Goal: Transaction & Acquisition: Book appointment/travel/reservation

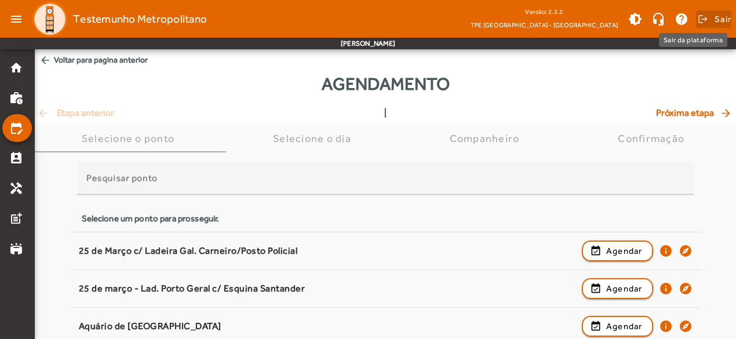
click at [725, 17] on span "Sair" at bounding box center [722, 19] width 17 height 19
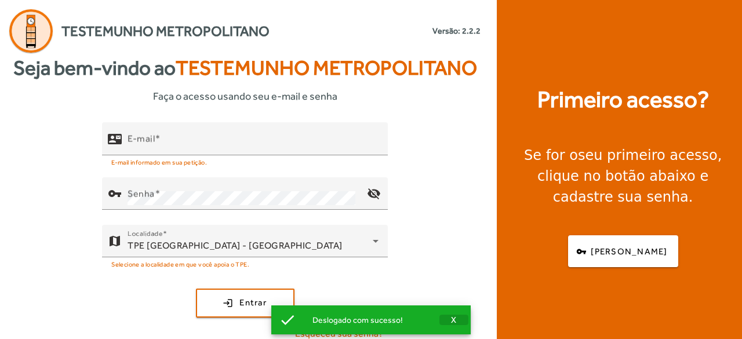
click at [453, 322] on span "X" at bounding box center [454, 320] width 6 height 10
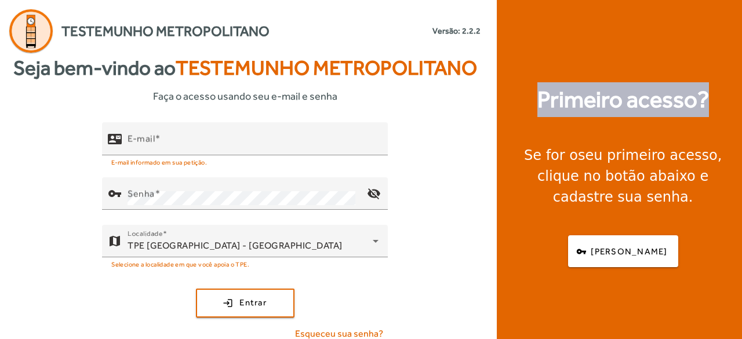
drag, startPoint x: 534, startPoint y: 102, endPoint x: 705, endPoint y: 97, distance: 171.0
click at [705, 97] on div "Primeiro acesso? Se for o seu primeiro acesso , clique no botão abaixo e cadast…" at bounding box center [622, 175] width 252 height 350
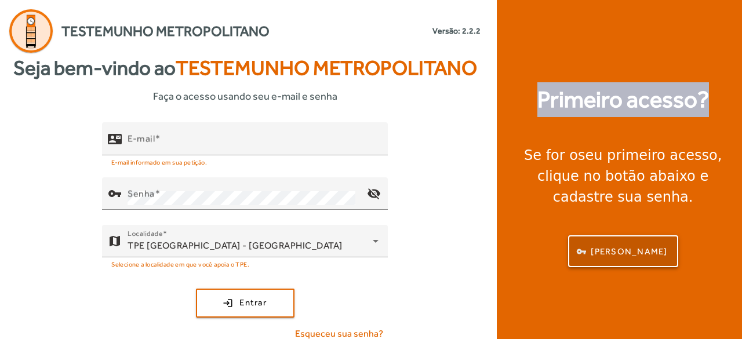
click at [629, 245] on span "[PERSON_NAME]" at bounding box center [628, 251] width 76 height 13
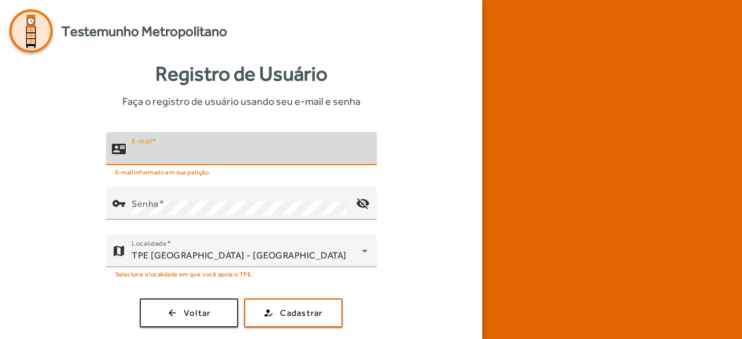
click at [189, 156] on input "E-mail" at bounding box center [250, 154] width 236 height 14
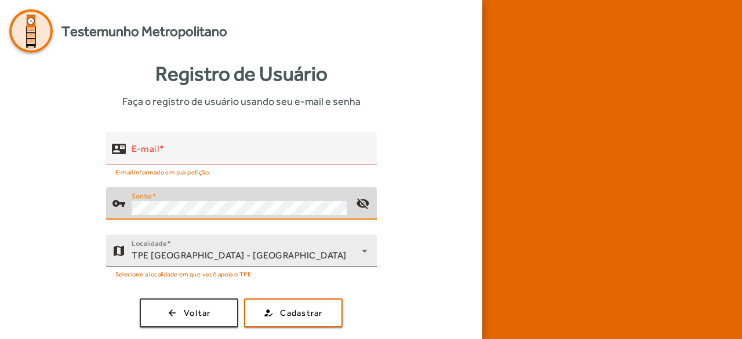
click at [368, 254] on icon at bounding box center [364, 251] width 14 height 14
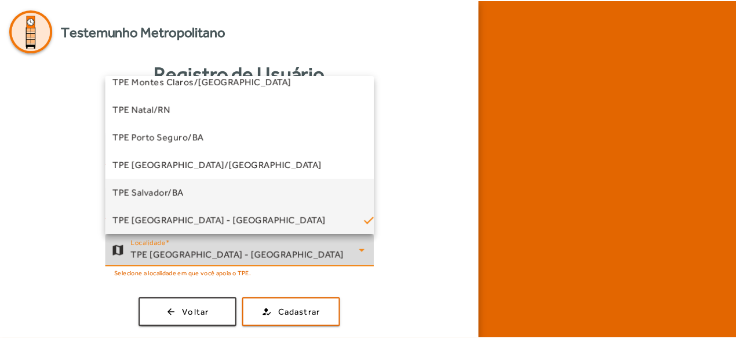
scroll to position [265, 0]
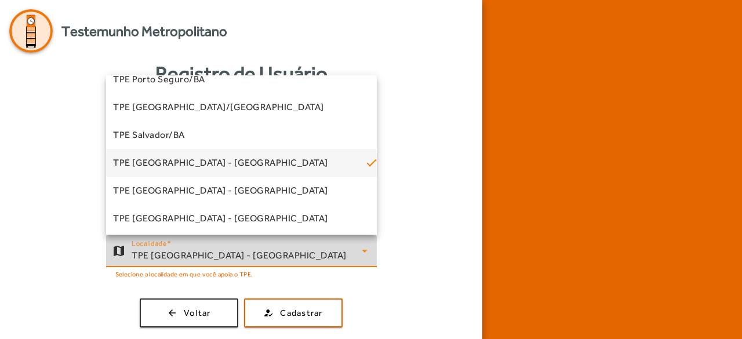
click at [215, 162] on mat-option "TPE [GEOGRAPHIC_DATA] - [GEOGRAPHIC_DATA]" at bounding box center [241, 163] width 271 height 28
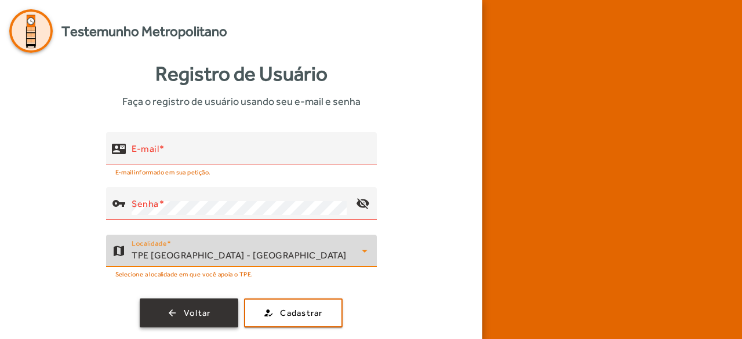
click at [209, 311] on span "Voltar" at bounding box center [197, 312] width 27 height 13
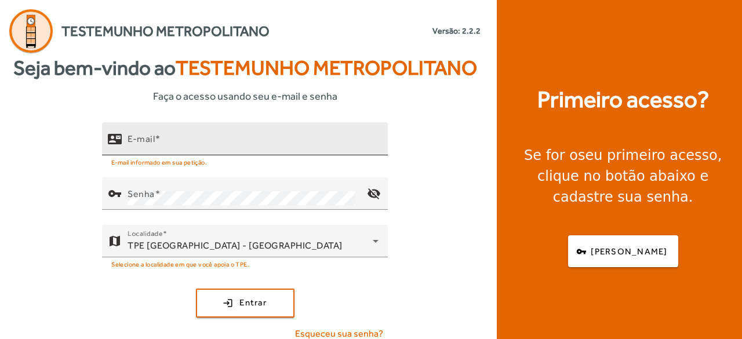
click at [158, 143] on span at bounding box center [158, 138] width 6 height 11
click at [158, 143] on input "E-mail" at bounding box center [252, 144] width 251 height 14
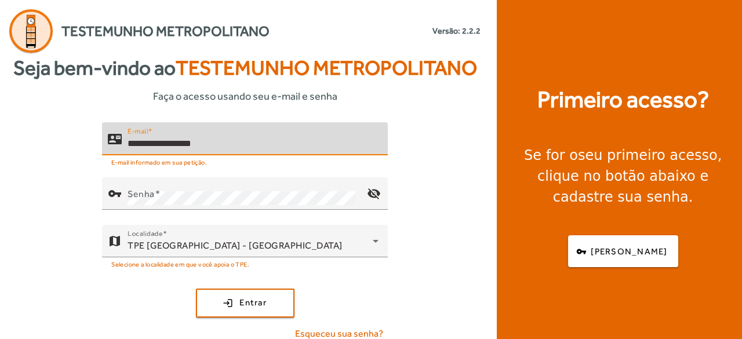
type input "**********"
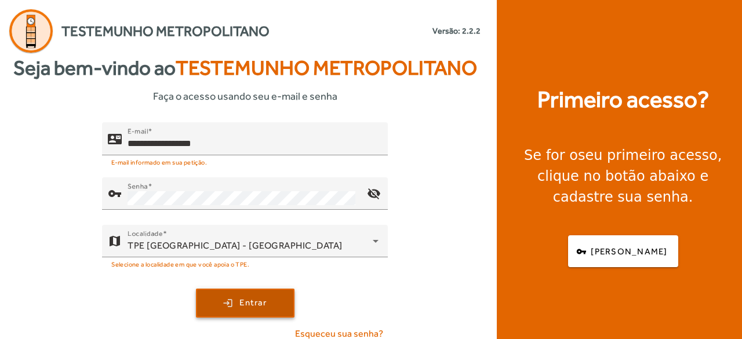
click at [249, 298] on span "Entrar" at bounding box center [252, 302] width 27 height 13
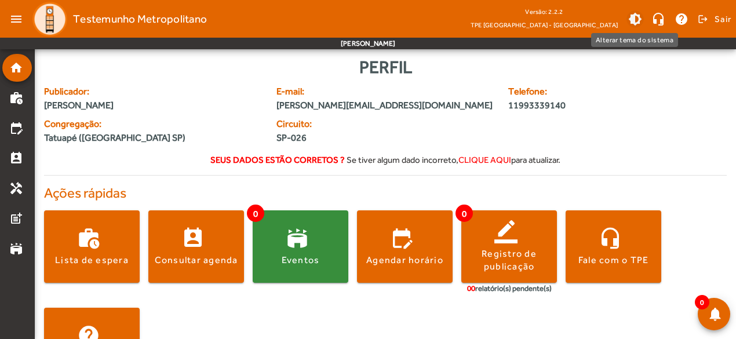
click at [635, 20] on span at bounding box center [635, 19] width 28 height 28
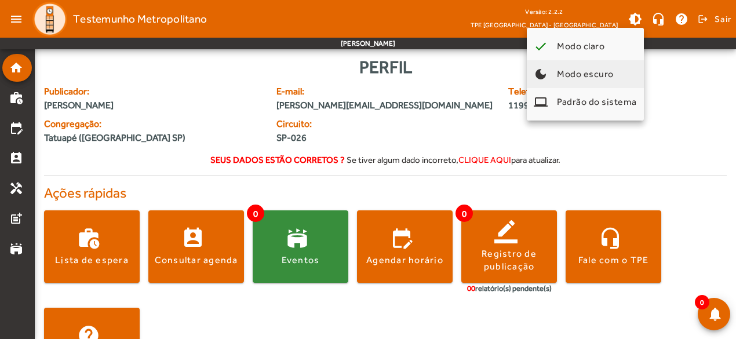
click at [564, 68] on span "Modo escuro" at bounding box center [585, 73] width 57 height 11
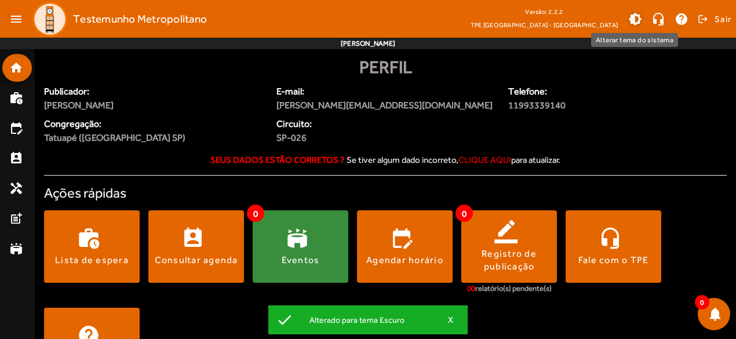
click at [636, 20] on span at bounding box center [635, 19] width 28 height 28
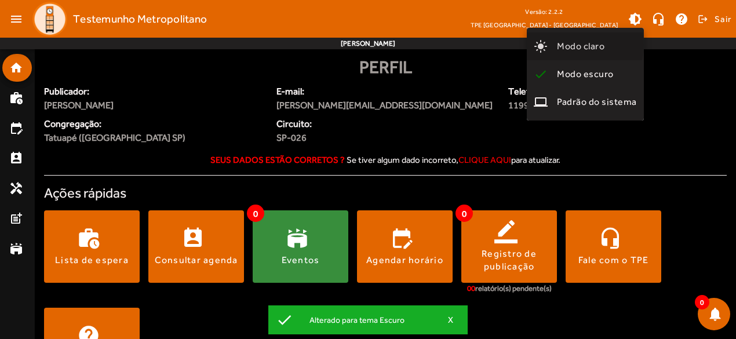
click at [583, 45] on span "Modo claro" at bounding box center [581, 46] width 48 height 11
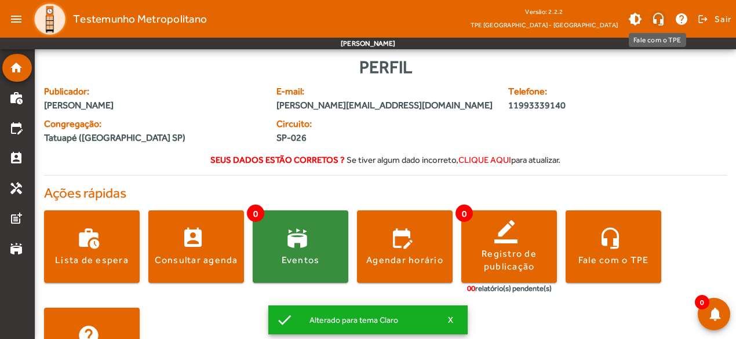
click at [656, 19] on span at bounding box center [658, 19] width 28 height 28
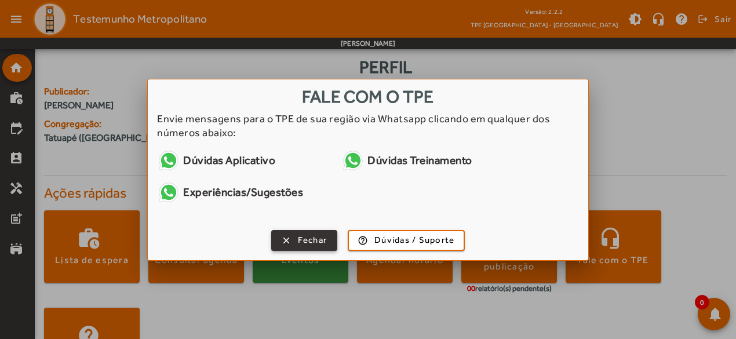
click at [309, 239] on span "Fechar" at bounding box center [313, 239] width 30 height 13
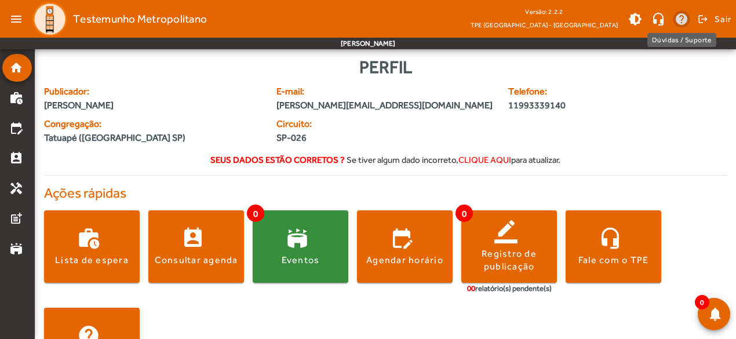
click at [681, 23] on span at bounding box center [681, 19] width 28 height 28
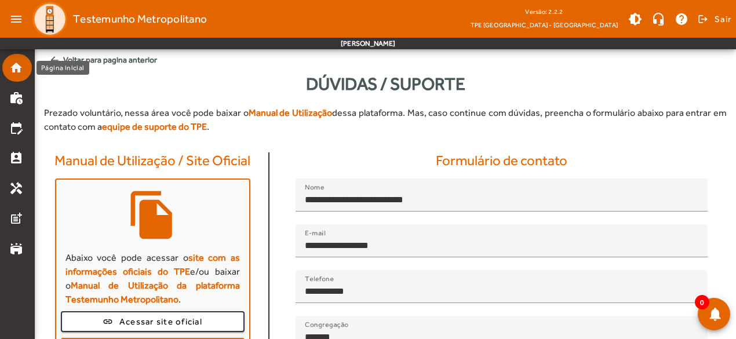
click at [19, 67] on mat-icon "home" at bounding box center [16, 68] width 14 height 14
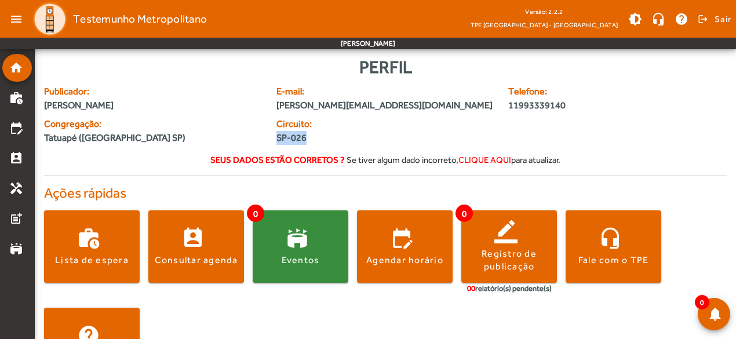
drag, startPoint x: 306, startPoint y: 137, endPoint x: 278, endPoint y: 140, distance: 28.5
click at [278, 140] on span "SP-026" at bounding box center [327, 138] width 102 height 14
click at [328, 137] on span "SP-026" at bounding box center [327, 138] width 102 height 14
drag, startPoint x: 290, startPoint y: 138, endPoint x: 311, endPoint y: 134, distance: 21.2
click at [311, 134] on span "SP-026" at bounding box center [327, 138] width 102 height 14
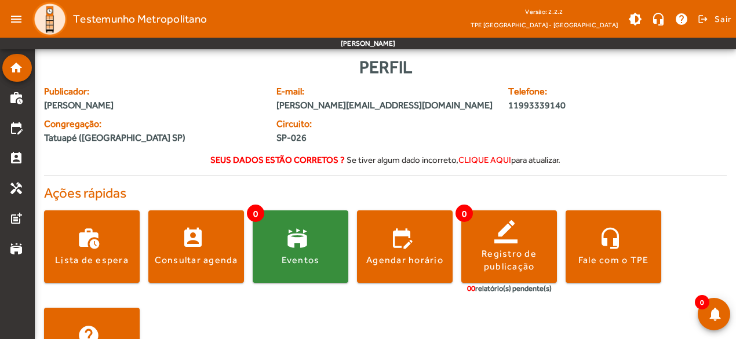
click at [483, 157] on span "clique aqui" at bounding box center [484, 160] width 53 height 10
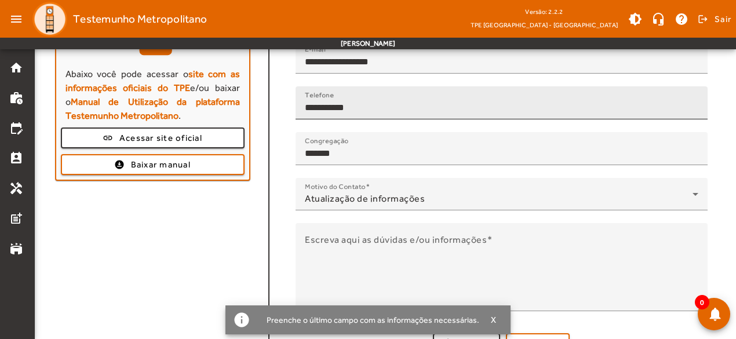
scroll to position [200, 0]
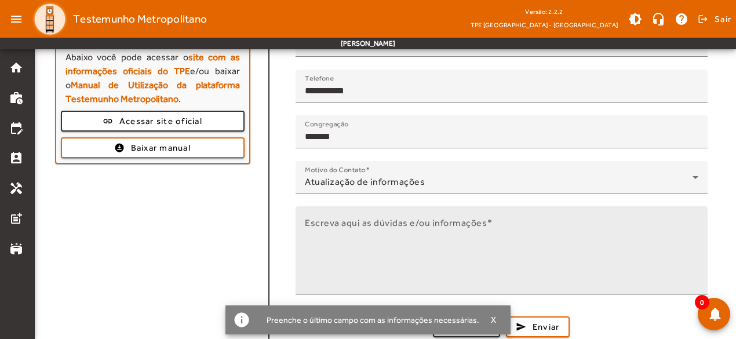
click at [365, 218] on mat-label "Escreva aqui as dúvidas e/ou informações" at bounding box center [396, 222] width 182 height 11
click at [365, 220] on textarea "Escreva aqui as dúvidas e/ou informações" at bounding box center [501, 255] width 393 height 70
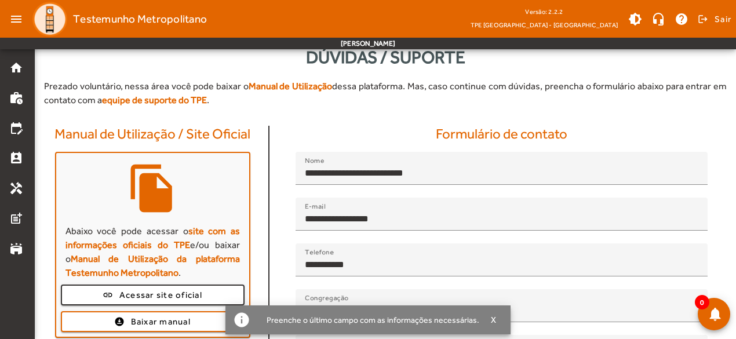
scroll to position [0, 0]
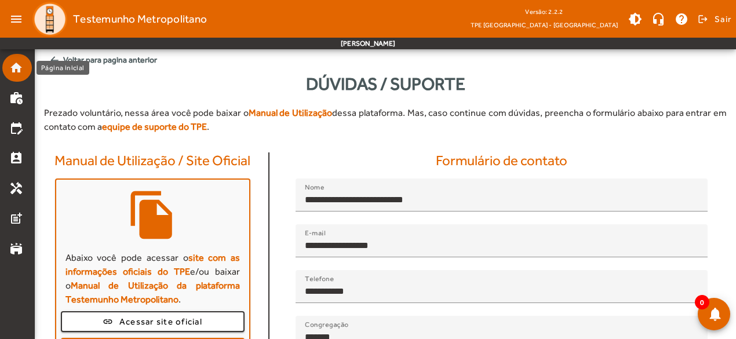
click at [22, 65] on mat-icon "home" at bounding box center [16, 68] width 14 height 14
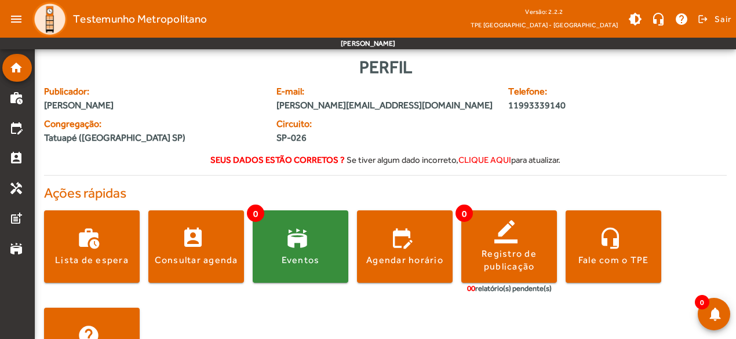
scroll to position [54, 0]
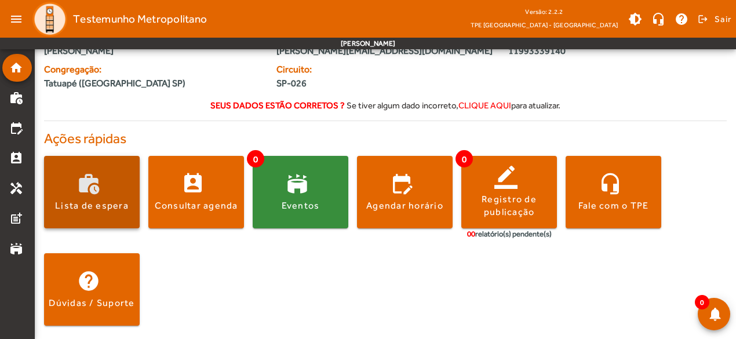
click at [87, 189] on span at bounding box center [92, 192] width 96 height 28
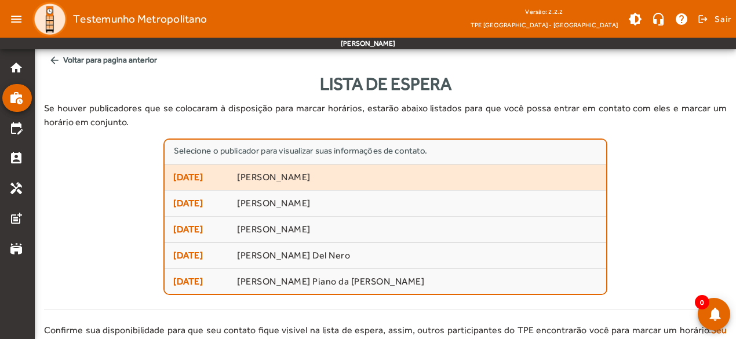
click at [300, 176] on span "[PERSON_NAME]" at bounding box center [417, 177] width 360 height 12
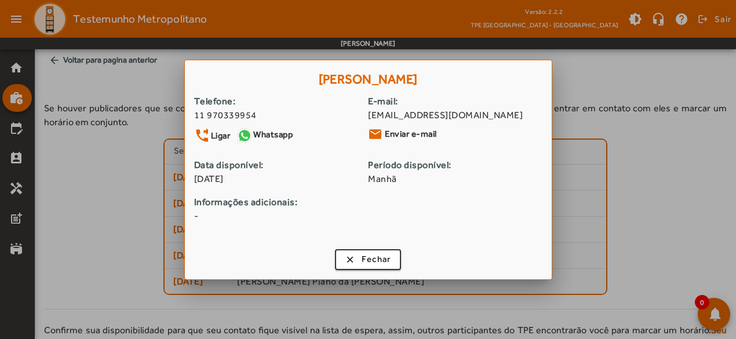
drag, startPoint x: 258, startPoint y: 82, endPoint x: 483, endPoint y: 72, distance: 225.5
click at [483, 72] on h1 "[PERSON_NAME]" at bounding box center [368, 77] width 367 height 34
click at [368, 262] on span "Fechar" at bounding box center [376, 259] width 30 height 13
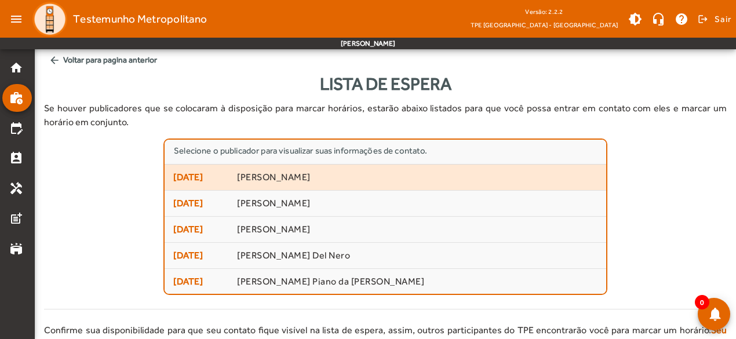
click at [283, 179] on span "[PERSON_NAME]" at bounding box center [417, 177] width 360 height 12
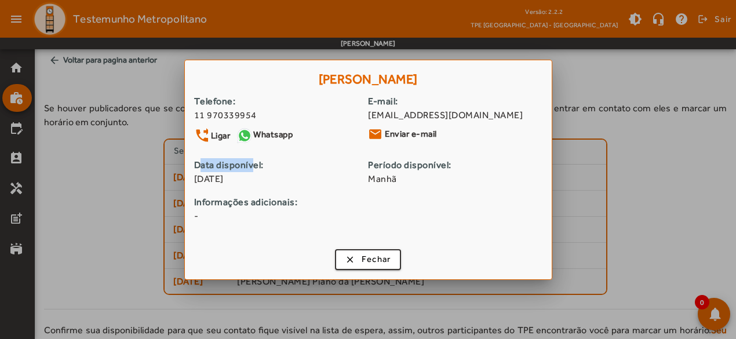
drag, startPoint x: 198, startPoint y: 166, endPoint x: 250, endPoint y: 171, distance: 52.9
click at [250, 171] on strong "Data disponível:" at bounding box center [281, 165] width 174 height 14
click at [381, 260] on span "Fechar" at bounding box center [376, 259] width 30 height 13
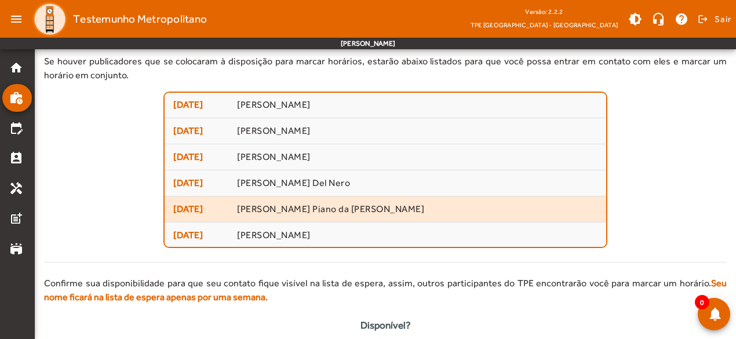
scroll to position [89, 0]
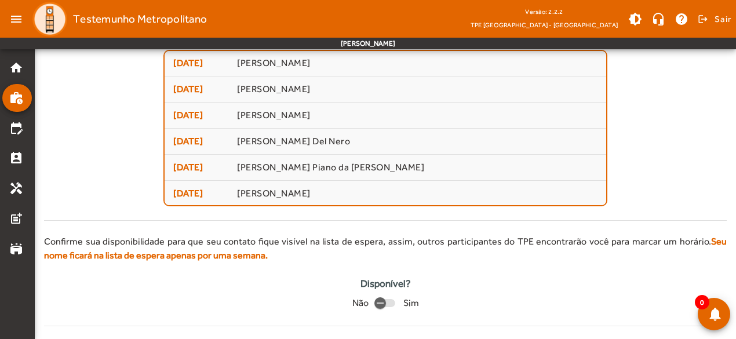
drag, startPoint x: 355, startPoint y: 286, endPoint x: 415, endPoint y: 281, distance: 61.0
click at [415, 281] on div "Disponível? Não Sim" at bounding box center [385, 293] width 682 height 35
click at [389, 301] on div "button" at bounding box center [380, 303] width 28 height 28
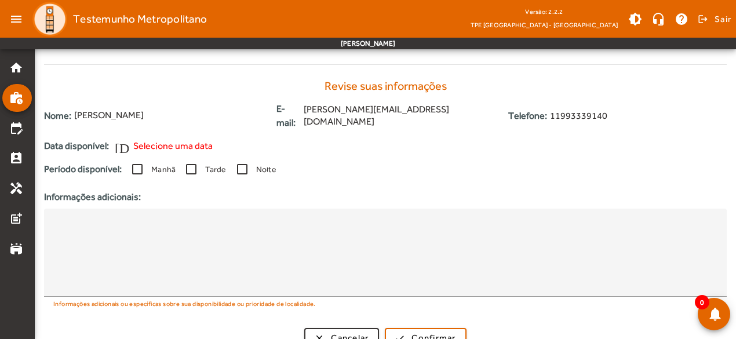
scroll to position [354, 0]
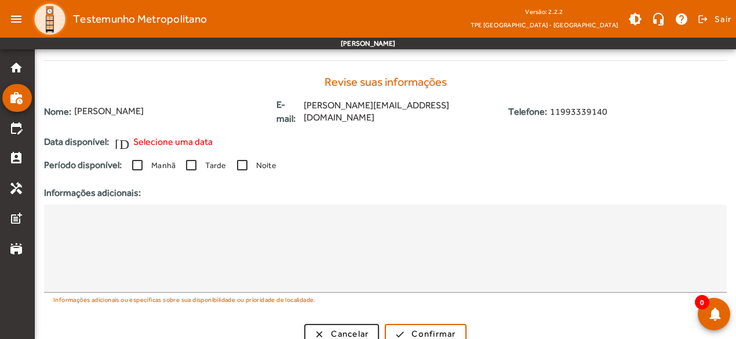
click at [200, 135] on span "Selecione uma data" at bounding box center [172, 142] width 79 height 14
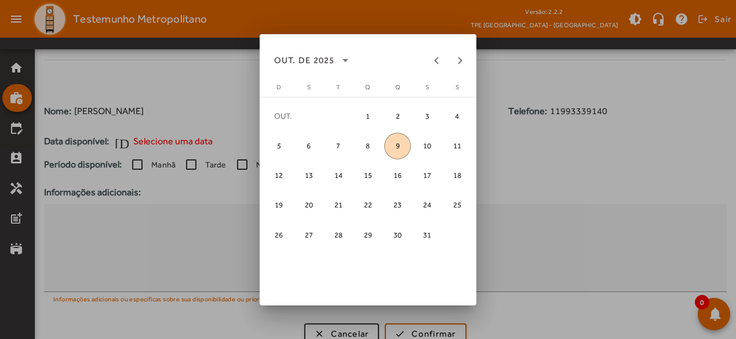
scroll to position [0, 0]
click at [428, 144] on span "10" at bounding box center [427, 146] width 27 height 27
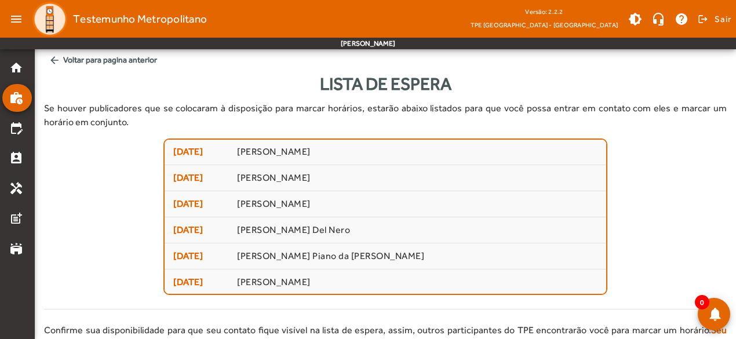
scroll to position [354, 0]
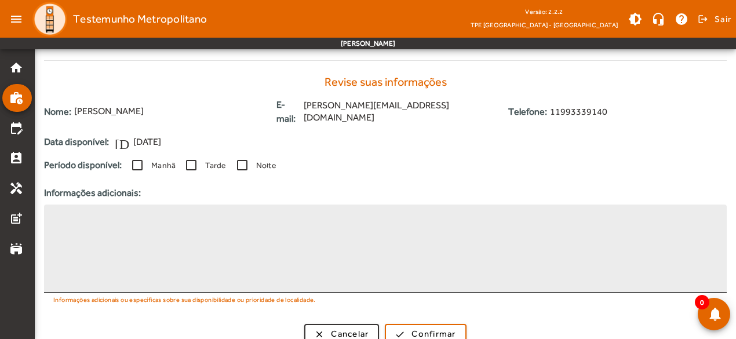
click at [111, 205] on div at bounding box center [385, 249] width 664 height 88
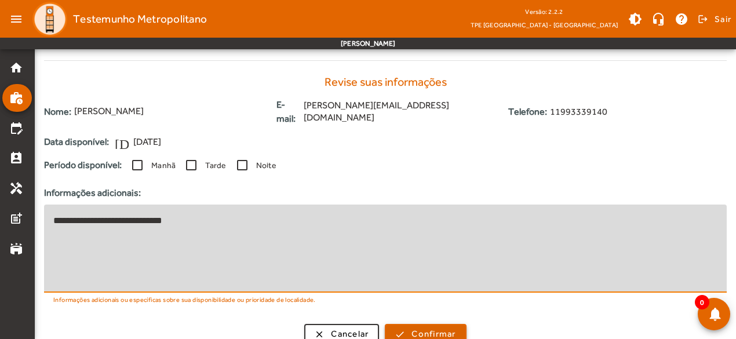
type textarea "**********"
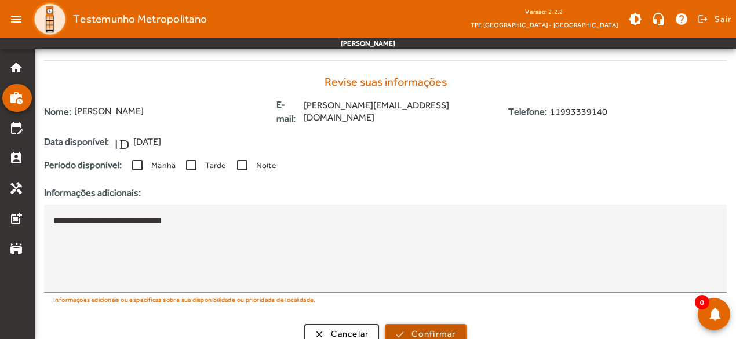
click at [423, 327] on span "Confirmar" at bounding box center [433, 333] width 44 height 13
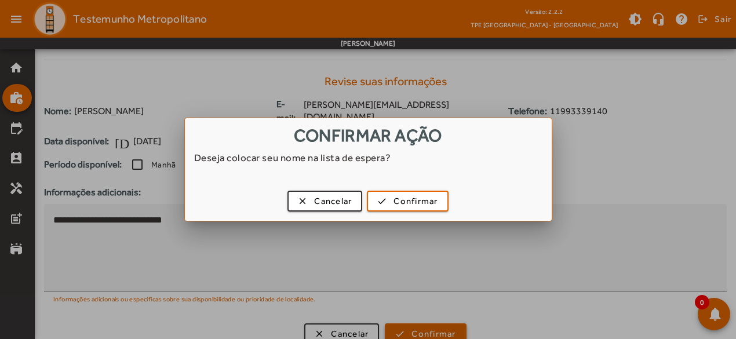
scroll to position [0, 0]
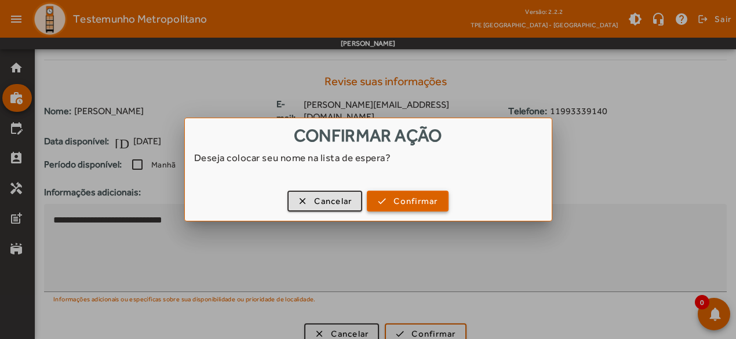
click at [414, 200] on span "Confirmar" at bounding box center [415, 201] width 44 height 13
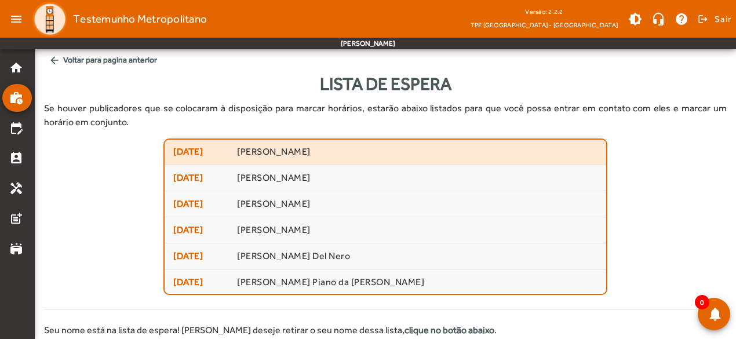
click at [347, 152] on span "[PERSON_NAME]" at bounding box center [417, 152] width 360 height 12
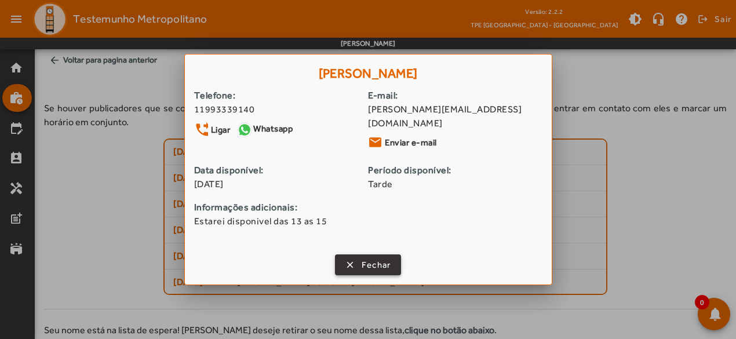
click at [378, 258] on span "Fechar" at bounding box center [376, 264] width 30 height 13
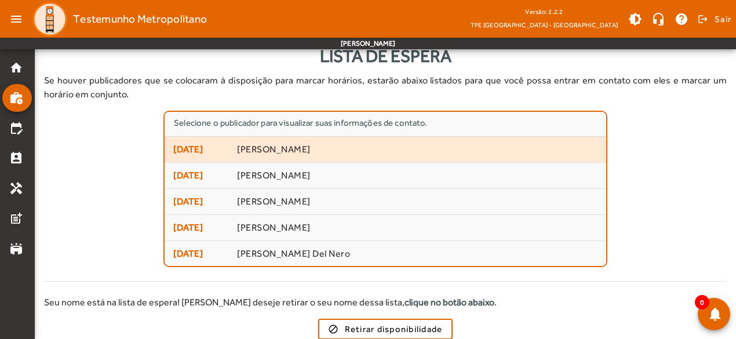
scroll to position [52, 0]
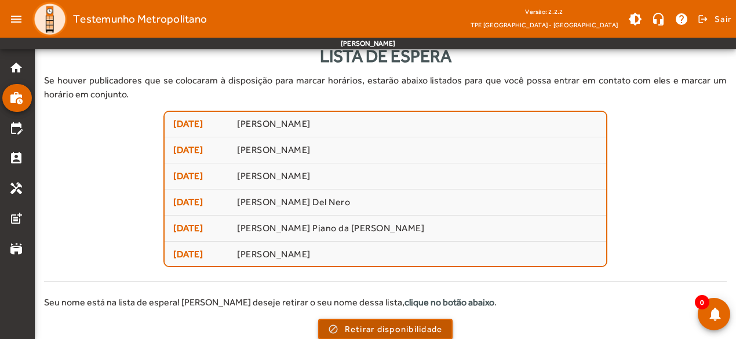
click at [370, 327] on span "Retirar disponibilidade" at bounding box center [394, 329] width 98 height 13
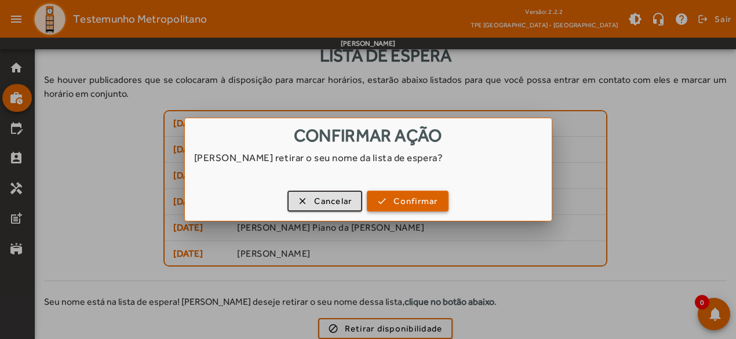
click at [404, 202] on span "Confirmar" at bounding box center [415, 201] width 44 height 13
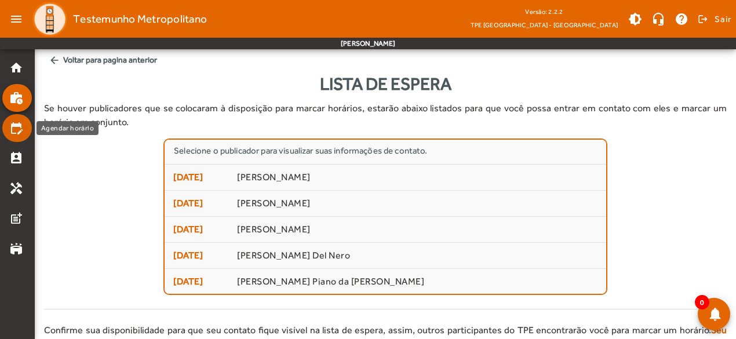
click at [20, 125] on mat-icon "edit_calendar" at bounding box center [16, 128] width 14 height 14
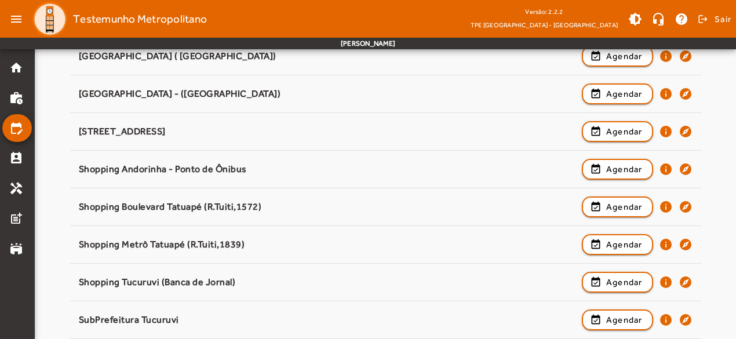
scroll to position [1332, 0]
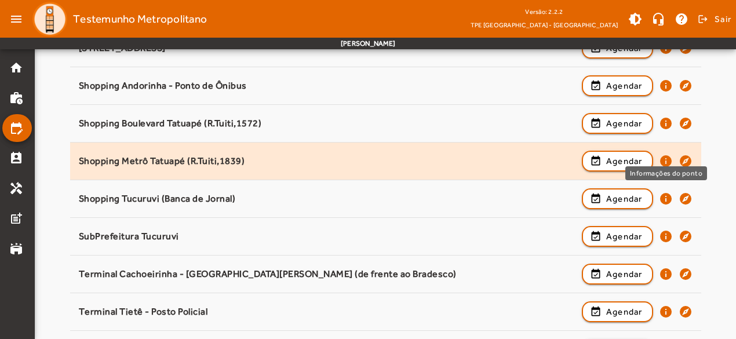
click at [665, 156] on mat-icon "info" at bounding box center [666, 161] width 14 height 14
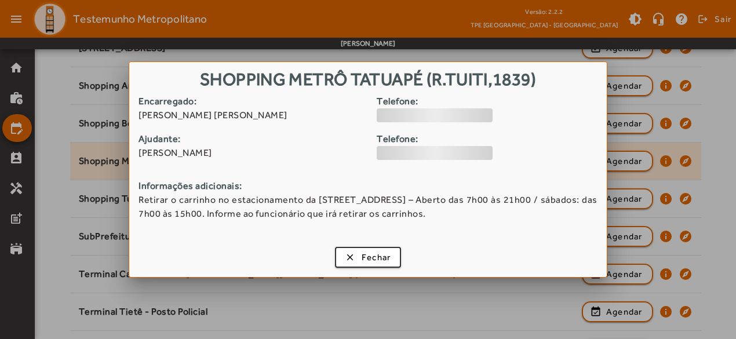
scroll to position [0, 0]
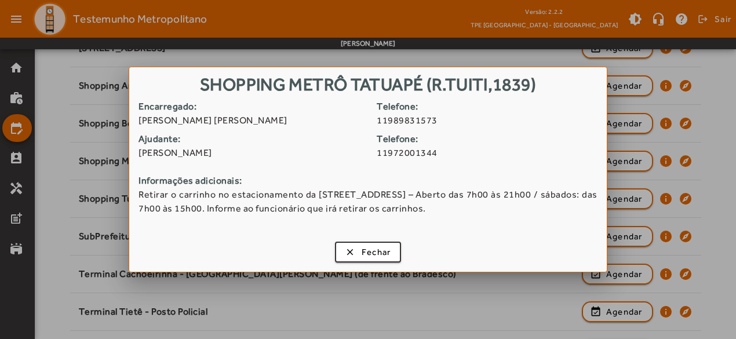
drag, startPoint x: 140, startPoint y: 118, endPoint x: 285, endPoint y: 114, distance: 144.9
click at [285, 114] on span "[PERSON_NAME] [PERSON_NAME]" at bounding box center [252, 121] width 229 height 14
drag, startPoint x: 147, startPoint y: 182, endPoint x: 238, endPoint y: 178, distance: 90.5
click at [238, 178] on strong "Informações adicionais:" at bounding box center [367, 181] width 459 height 14
drag, startPoint x: 171, startPoint y: 207, endPoint x: 384, endPoint y: 210, distance: 212.1
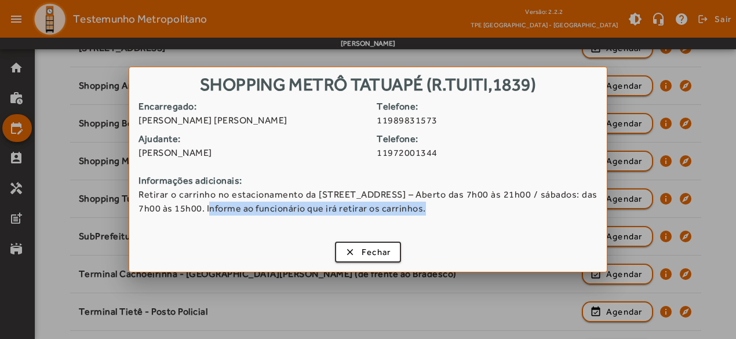
click at [384, 210] on span "Retirar o carrinho no estacionamento da [STREET_ADDRESS] – Aberto das 7h00 às 2…" at bounding box center [367, 202] width 459 height 28
click at [372, 254] on span "Fechar" at bounding box center [376, 252] width 30 height 13
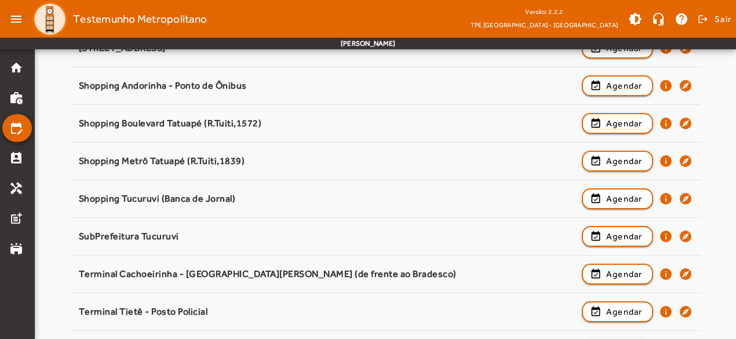
scroll to position [1332, 0]
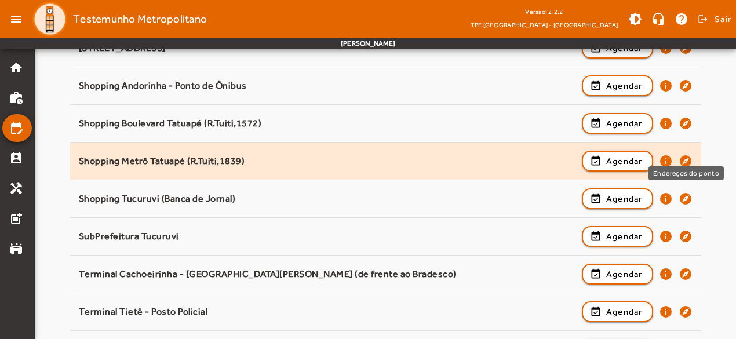
click at [685, 154] on mat-icon "explore" at bounding box center [685, 161] width 14 height 14
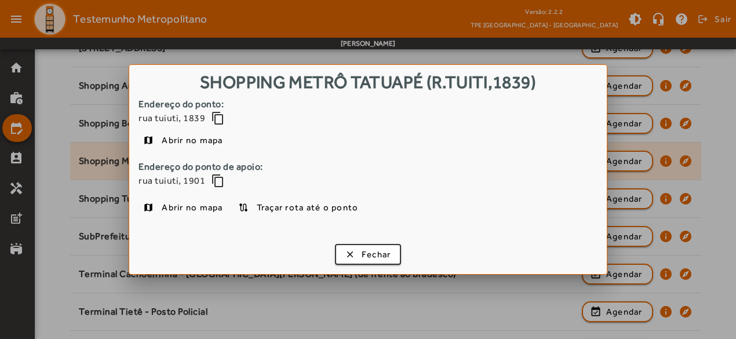
scroll to position [0, 0]
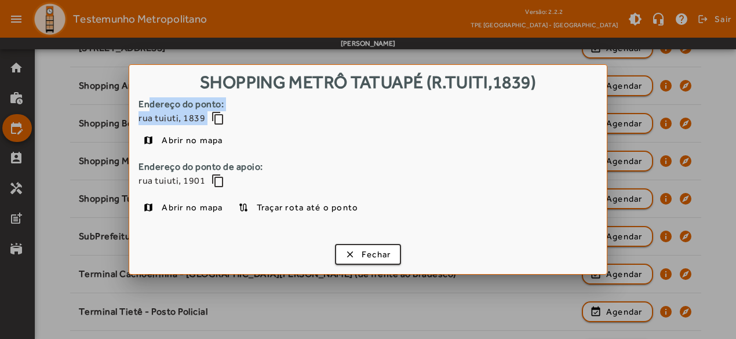
drag, startPoint x: 155, startPoint y: 101, endPoint x: 229, endPoint y: 120, distance: 76.4
click at [229, 120] on div "Endereço do ponto: rua tuiuti, 1839 content_copy" at bounding box center [367, 111] width 459 height 28
click at [289, 142] on div "map Abrir no mapa" at bounding box center [367, 140] width 459 height 21
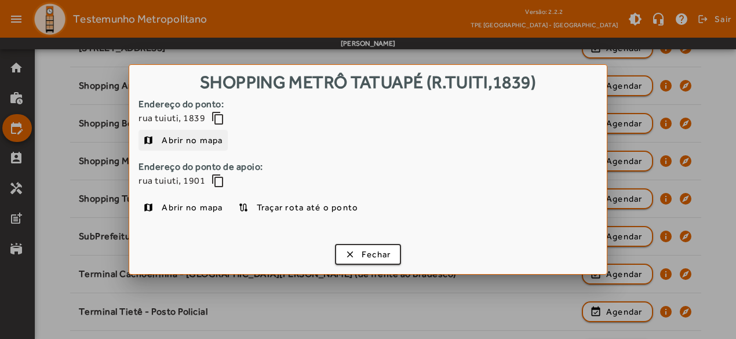
click at [174, 141] on span "Abrir no mapa" at bounding box center [192, 140] width 61 height 14
click at [362, 250] on span "Fechar" at bounding box center [376, 254] width 30 height 13
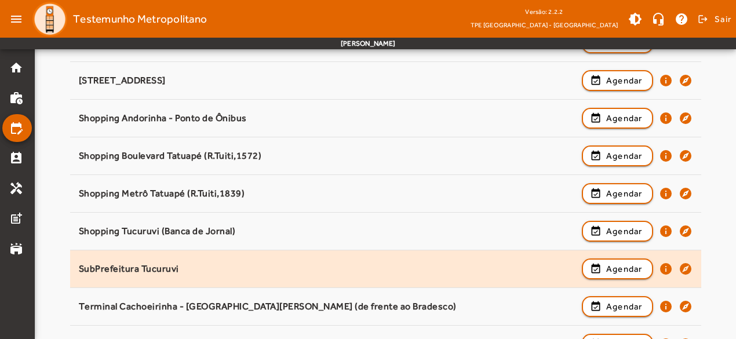
scroll to position [1275, 0]
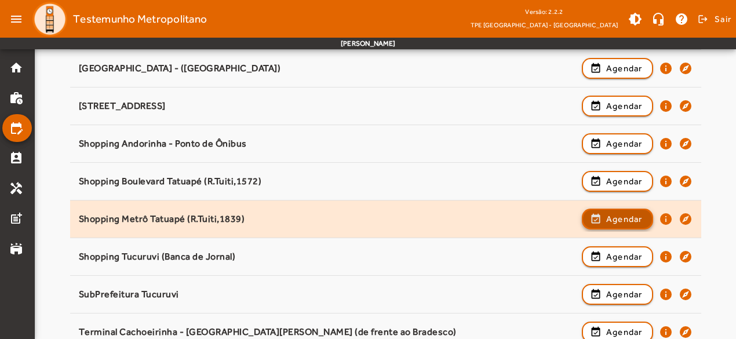
click at [623, 214] on span "Agendar" at bounding box center [624, 219] width 36 height 14
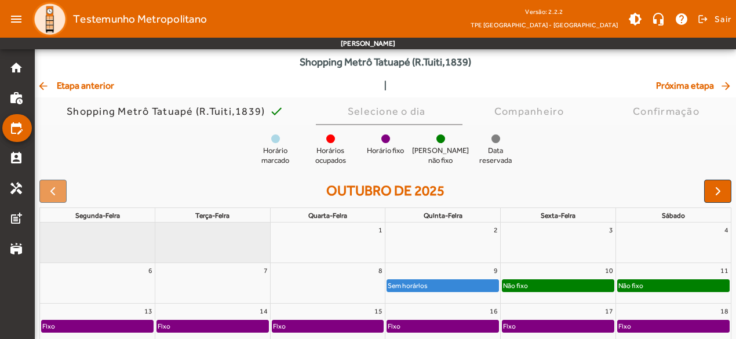
scroll to position [58, 0]
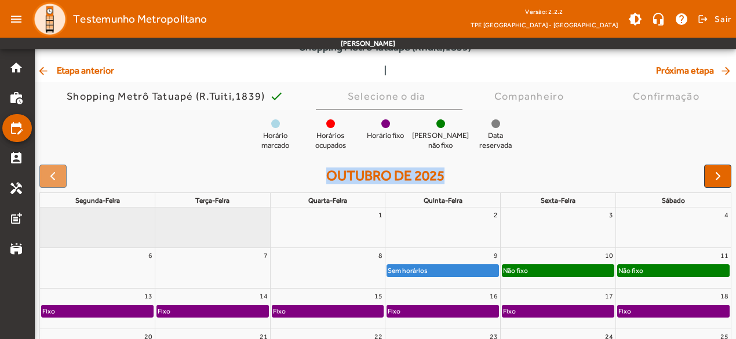
drag, startPoint x: 324, startPoint y: 176, endPoint x: 459, endPoint y: 176, distance: 135.0
click at [459, 176] on div "outubro de 2025" at bounding box center [385, 176] width 692 height 23
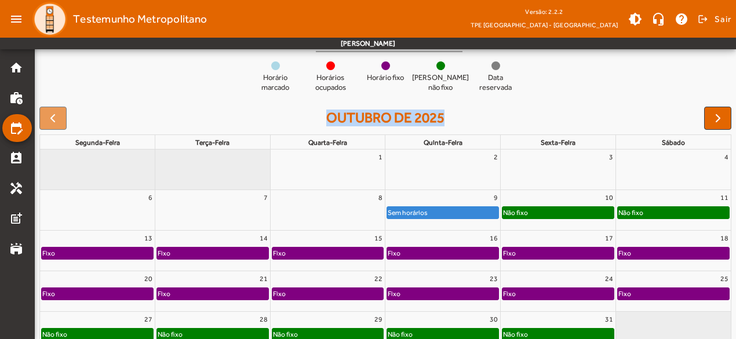
scroll to position [174, 0]
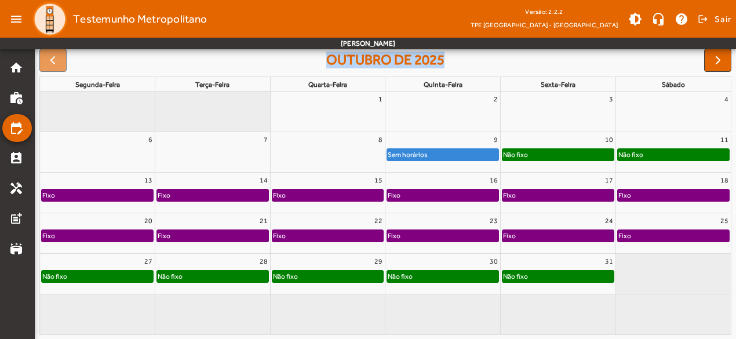
click at [542, 141] on div "10" at bounding box center [558, 139] width 115 height 15
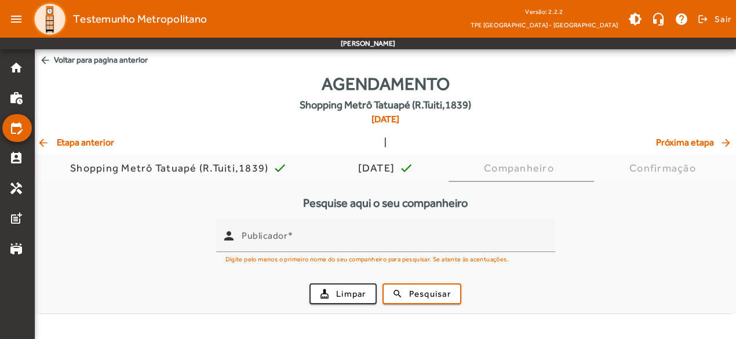
scroll to position [0, 0]
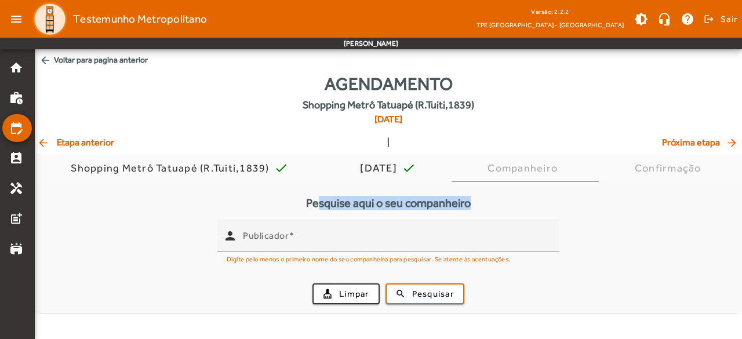
drag, startPoint x: 309, startPoint y: 203, endPoint x: 483, endPoint y: 212, distance: 173.5
click at [483, 212] on div "Pesquise aqui o seu companheiro person Publicador Digite pelo menos o primeiro …" at bounding box center [388, 255] width 698 height 118
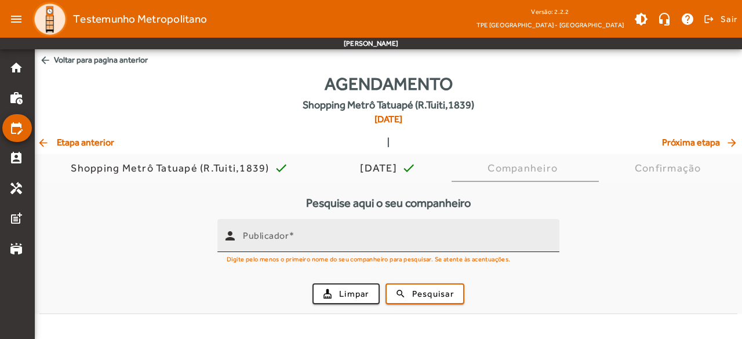
click at [372, 239] on input "Publicador" at bounding box center [396, 240] width 307 height 14
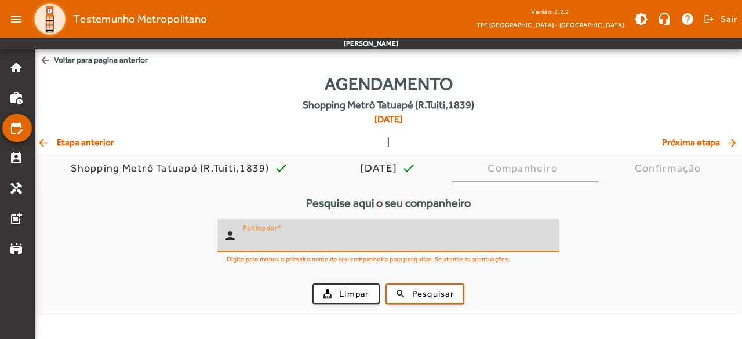
click at [295, 236] on input "Publicador" at bounding box center [396, 240] width 307 height 14
type input "*******"
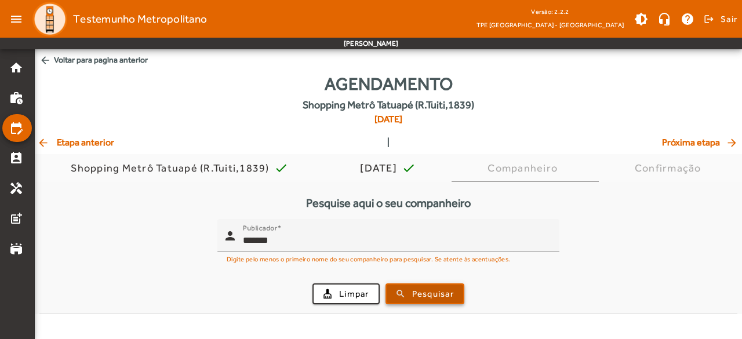
click at [412, 294] on span "Pesquisar" at bounding box center [433, 293] width 42 height 13
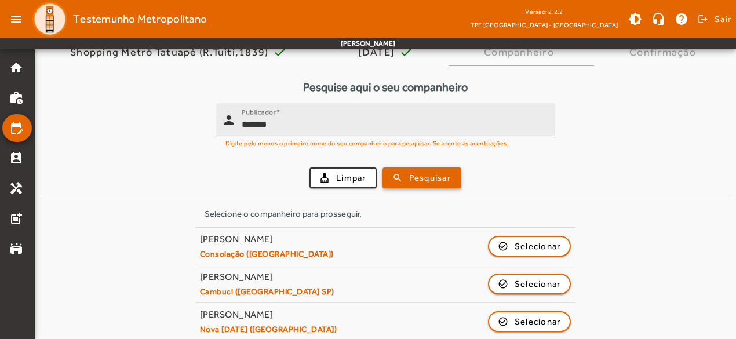
scroll to position [162, 0]
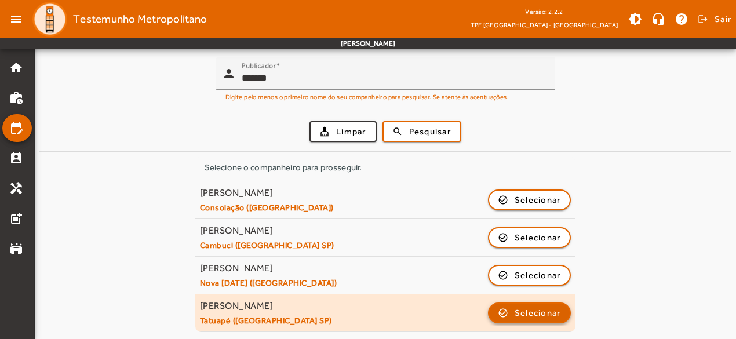
click at [541, 313] on span "Selecionar" at bounding box center [537, 313] width 46 height 14
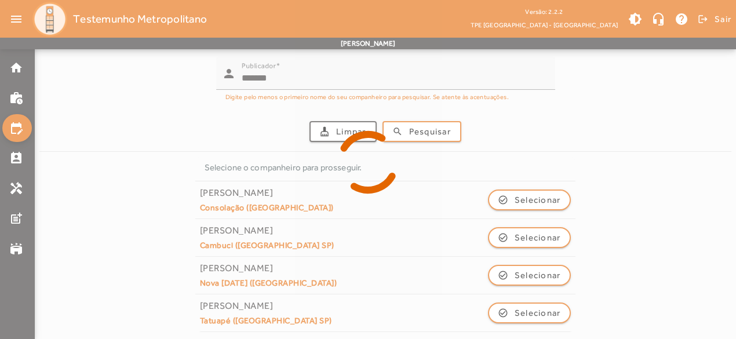
scroll to position [0, 0]
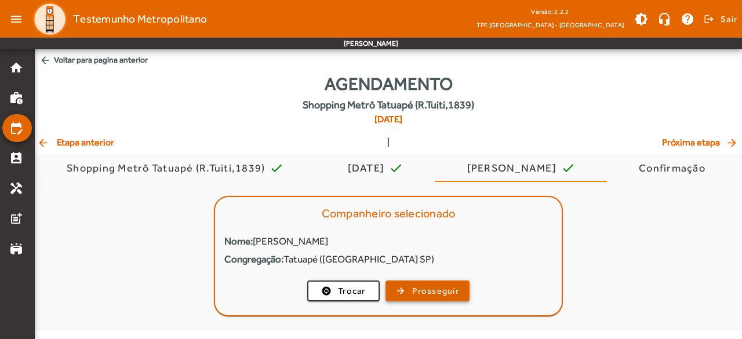
click at [427, 290] on span "Prosseguir" at bounding box center [435, 290] width 47 height 13
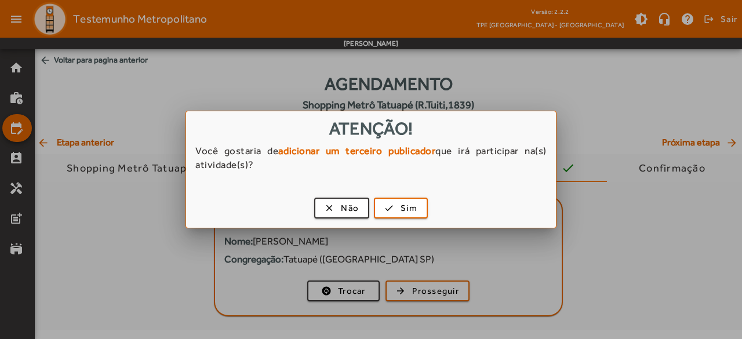
click at [284, 149] on strong "adicionar um terceiro publicador" at bounding box center [356, 151] width 157 height 12
click at [344, 205] on span "Não" at bounding box center [350, 208] width 18 height 13
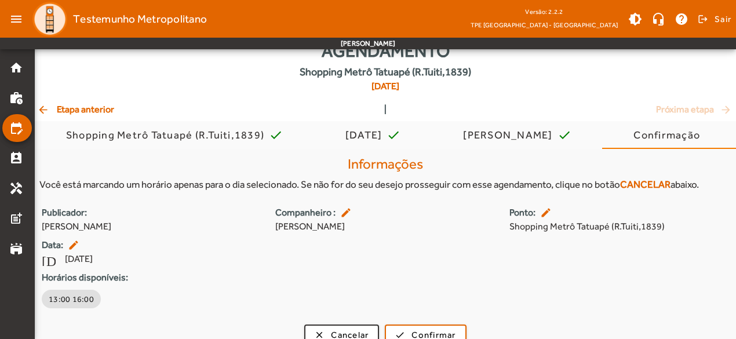
scroll to position [49, 0]
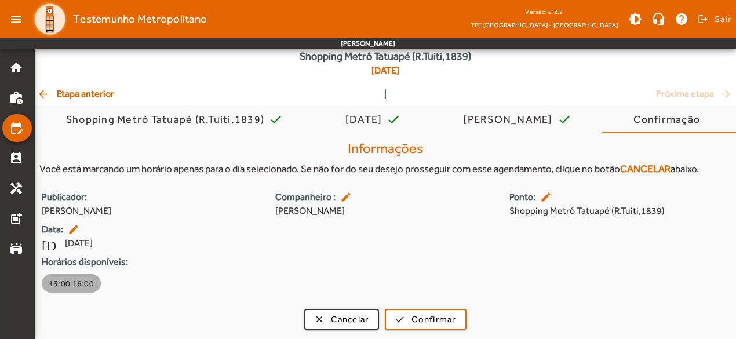
click at [75, 288] on span "13:00 16:00" at bounding box center [71, 283] width 45 height 12
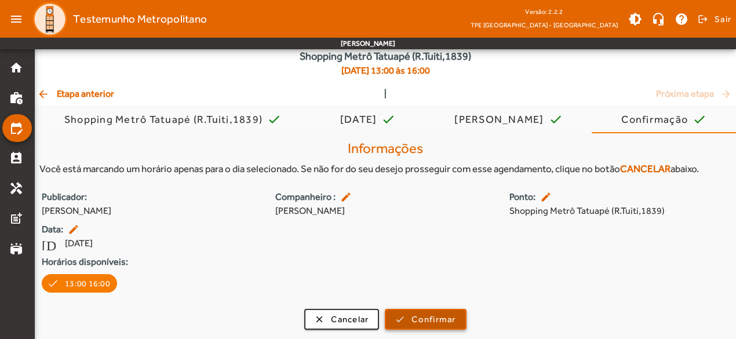
click at [421, 316] on span "Confirmar" at bounding box center [433, 319] width 44 height 13
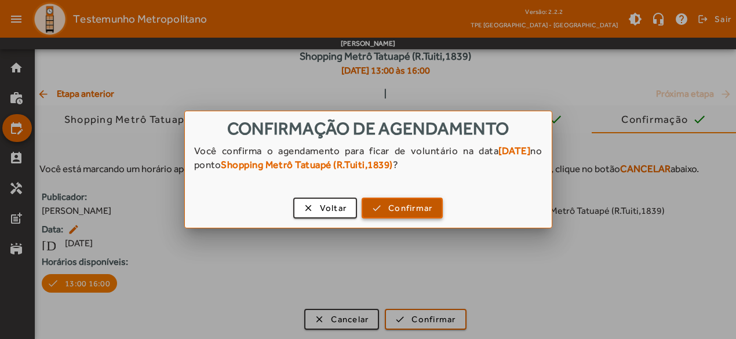
click at [404, 209] on span "Confirmar" at bounding box center [410, 208] width 44 height 13
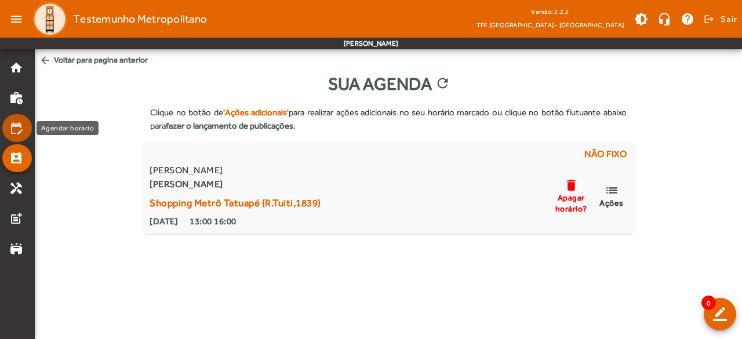
click at [16, 128] on mat-icon "edit_calendar" at bounding box center [16, 128] width 14 height 14
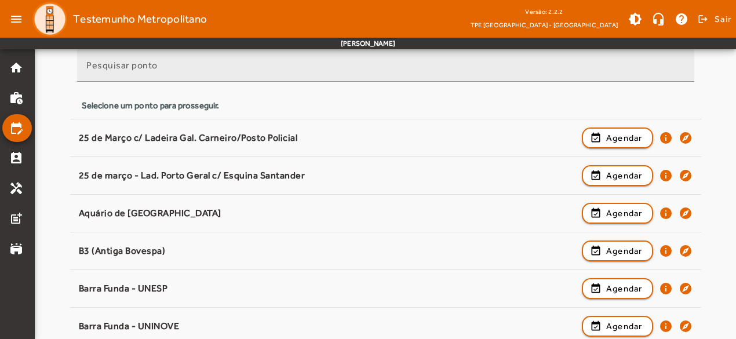
scroll to position [116, 0]
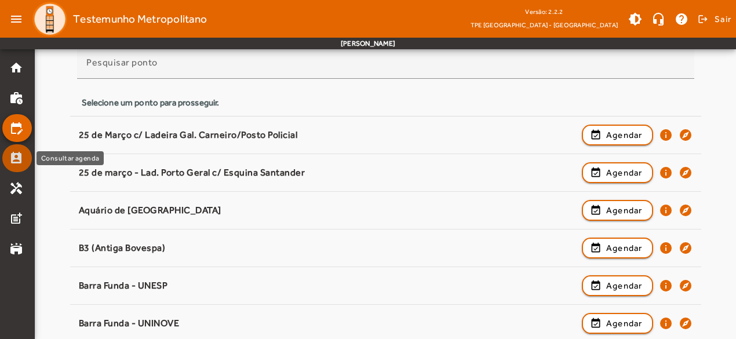
click at [21, 159] on mat-icon "perm_contact_calendar" at bounding box center [16, 158] width 14 height 14
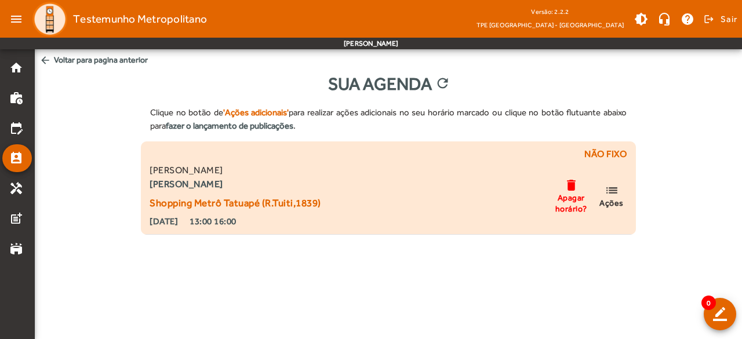
click at [614, 192] on mat-icon "list" at bounding box center [611, 190] width 14 height 14
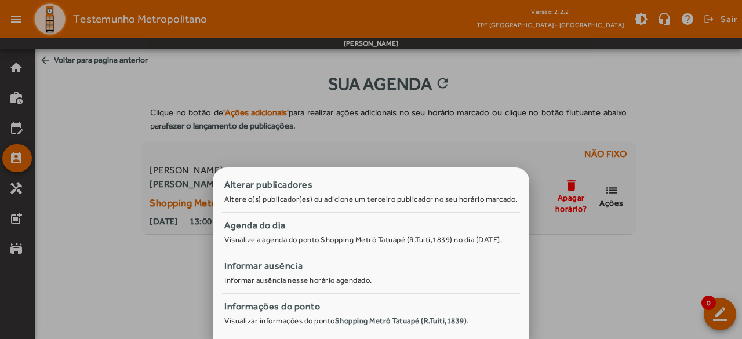
click at [616, 270] on div at bounding box center [371, 169] width 742 height 339
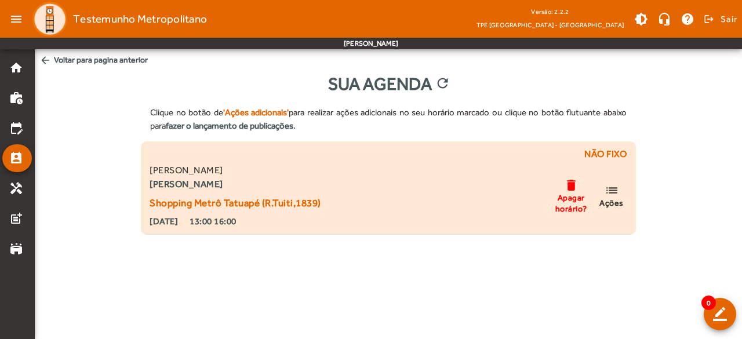
click at [572, 188] on mat-icon "delete" at bounding box center [571, 185] width 14 height 14
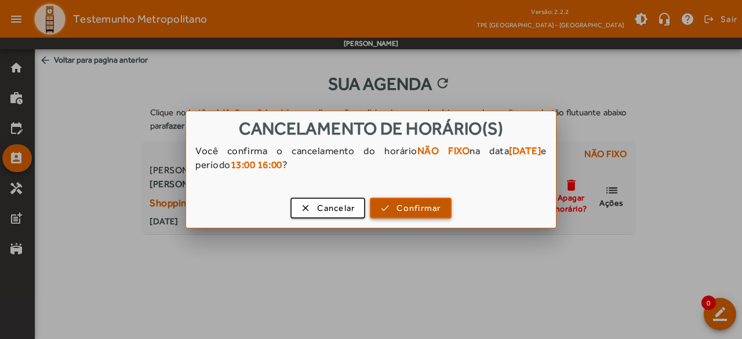
click at [428, 209] on span "Confirmar" at bounding box center [418, 208] width 44 height 13
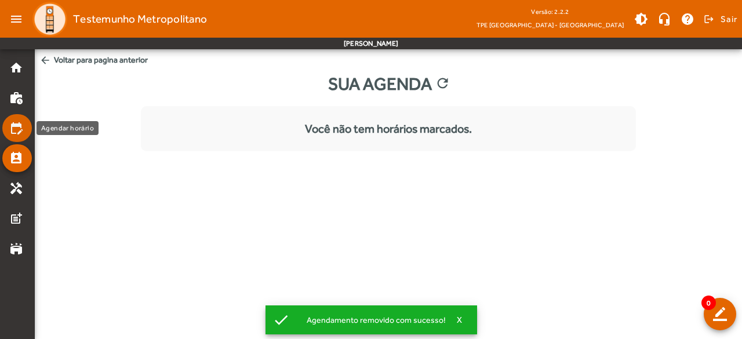
click at [16, 128] on mat-icon "edit_calendar" at bounding box center [16, 128] width 14 height 14
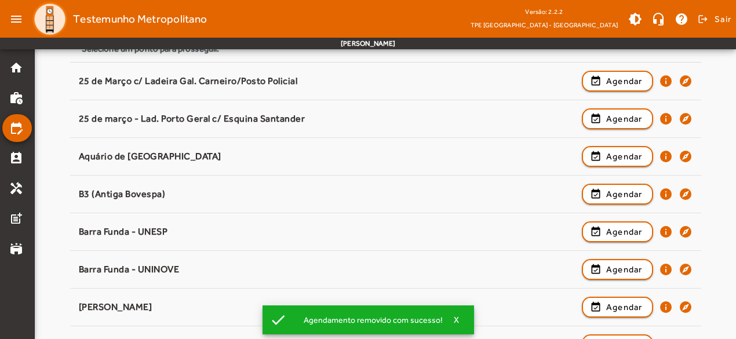
scroll to position [174, 0]
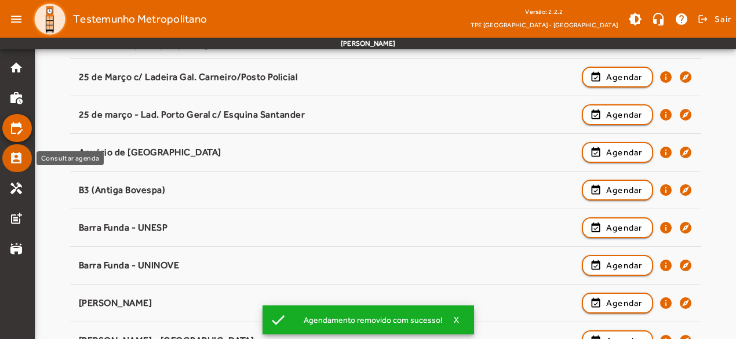
click at [20, 154] on mat-icon "perm_contact_calendar" at bounding box center [16, 158] width 14 height 14
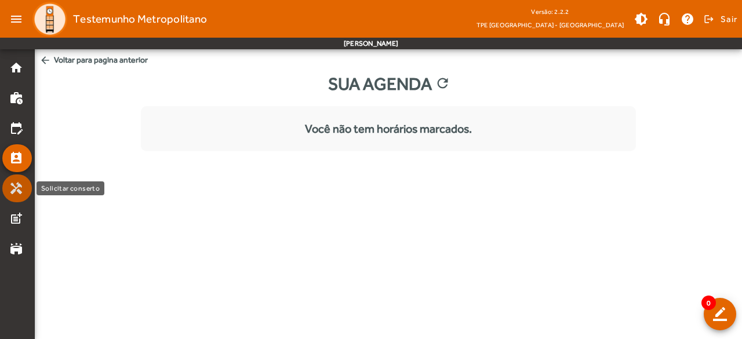
click at [14, 189] on mat-icon "handyman" at bounding box center [16, 188] width 14 height 14
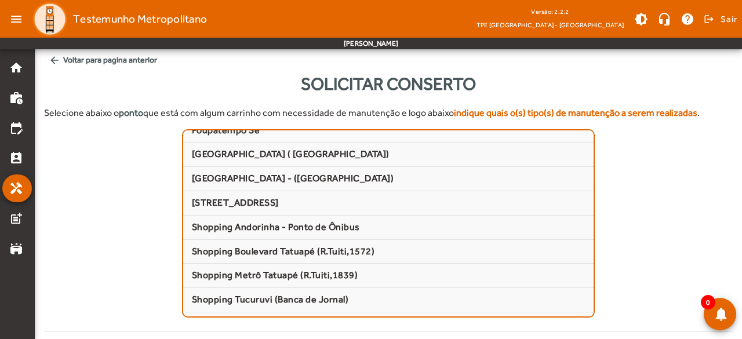
scroll to position [753, 0]
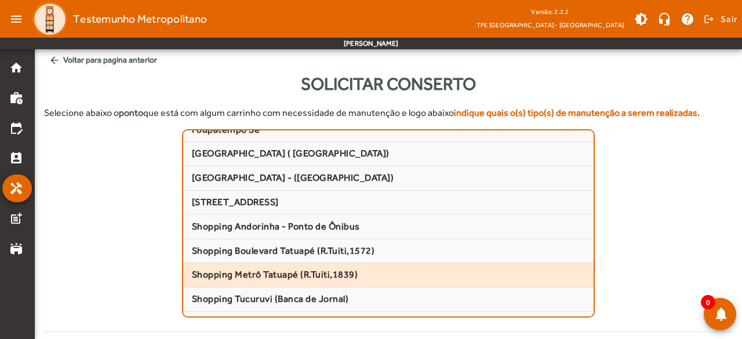
click at [294, 269] on span "Shopping Metrô Tatuapé (R.Tuiti,1839)" at bounding box center [388, 275] width 393 height 12
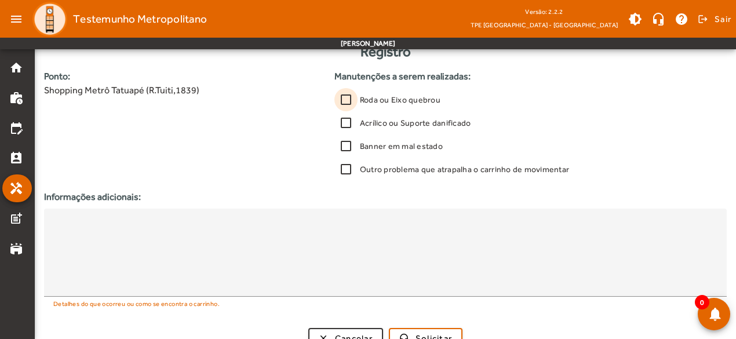
scroll to position [316, 0]
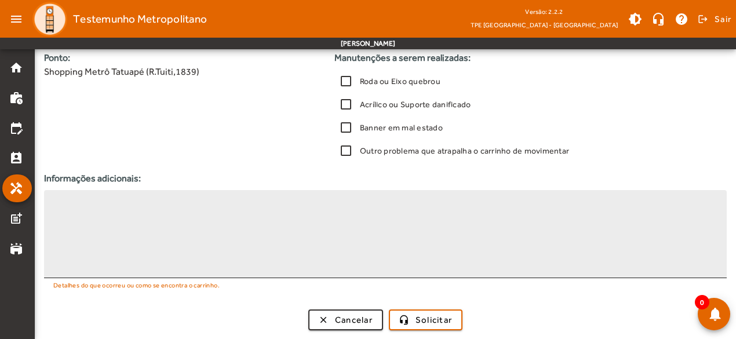
click at [182, 208] on textarea at bounding box center [385, 234] width 664 height 70
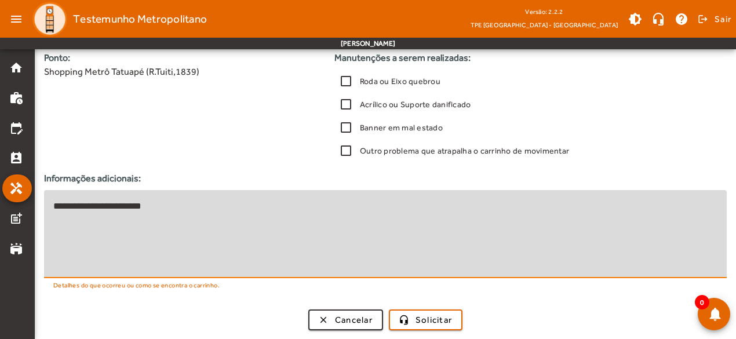
drag, startPoint x: 178, startPoint y: 203, endPoint x: 52, endPoint y: 205, distance: 126.3
click at [52, 205] on div "**********" at bounding box center [385, 234] width 682 height 88
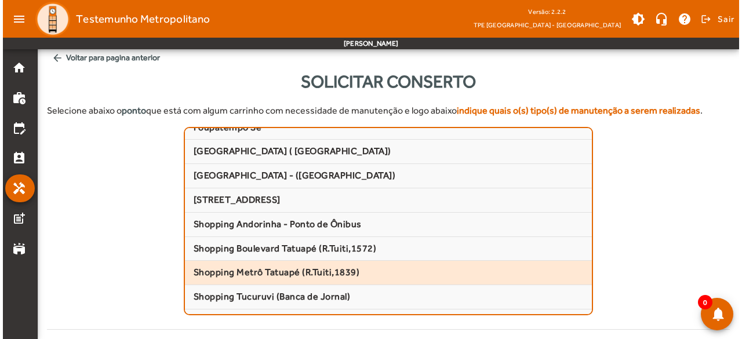
scroll to position [0, 0]
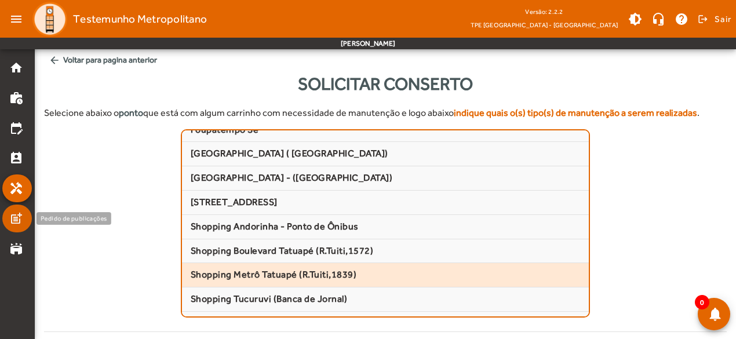
type textarea "**********"
click at [17, 214] on mat-icon "post_add" at bounding box center [16, 218] width 14 height 14
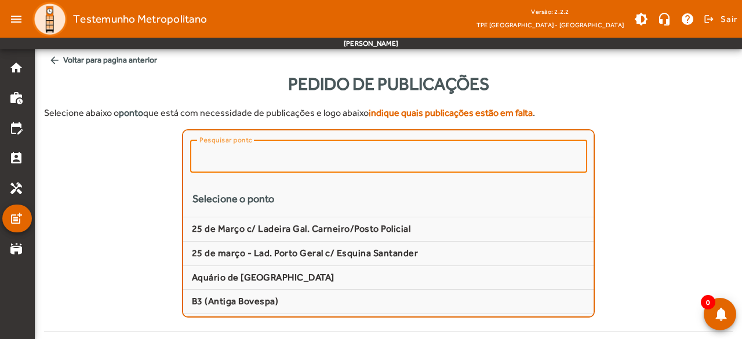
click at [342, 155] on input "Pesquisar ponto" at bounding box center [388, 156] width 378 height 14
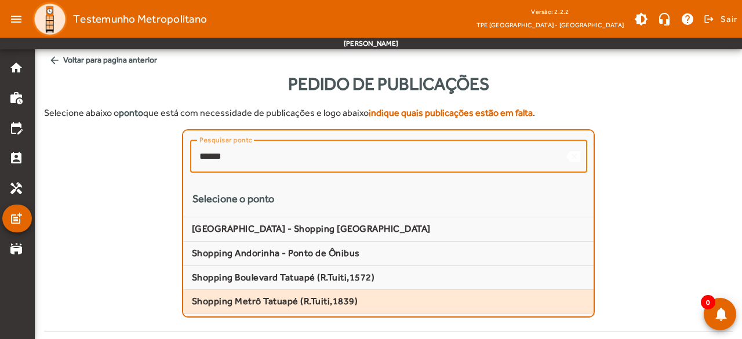
type input "******"
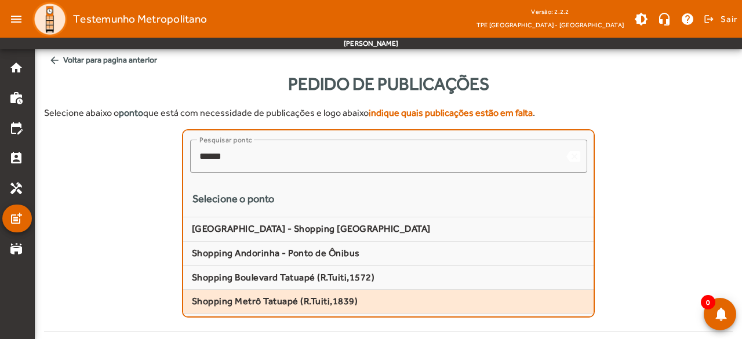
click at [352, 295] on span "Shopping Metrô Tatuapé (R.Tuiti,1839)" at bounding box center [388, 301] width 393 height 12
click at [22, 250] on mat-icon "stadium" at bounding box center [16, 249] width 14 height 14
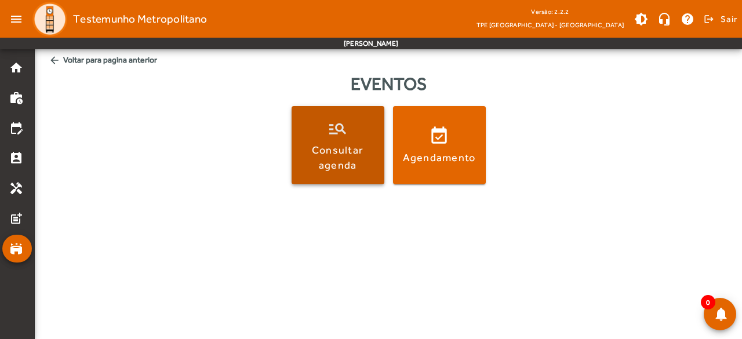
click at [317, 149] on div "Consultar agenda" at bounding box center [338, 157] width 88 height 29
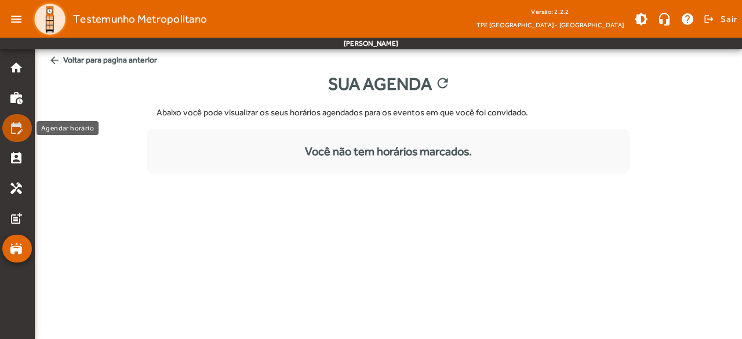
click at [10, 134] on mat-icon "edit_calendar" at bounding box center [16, 128] width 14 height 14
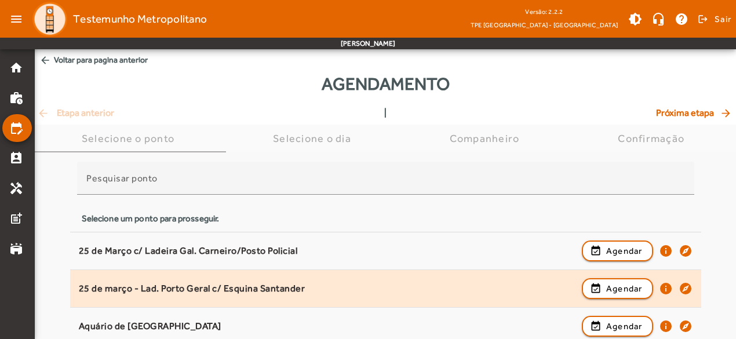
scroll to position [174, 0]
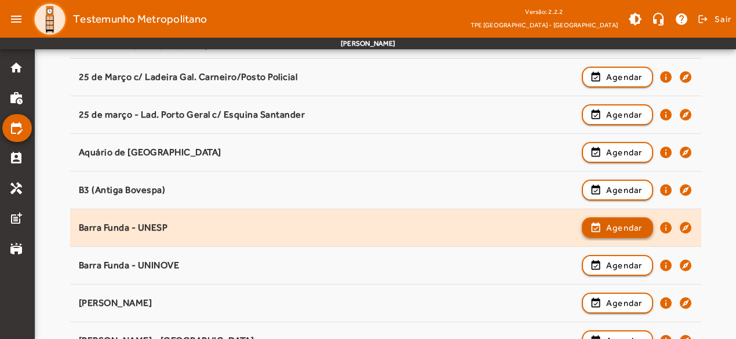
click at [622, 225] on span "Agendar" at bounding box center [624, 228] width 36 height 14
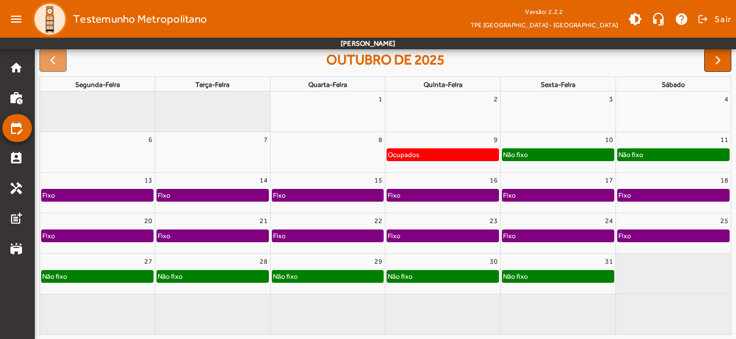
click at [430, 232] on div "Fixo" at bounding box center [442, 236] width 111 height 12
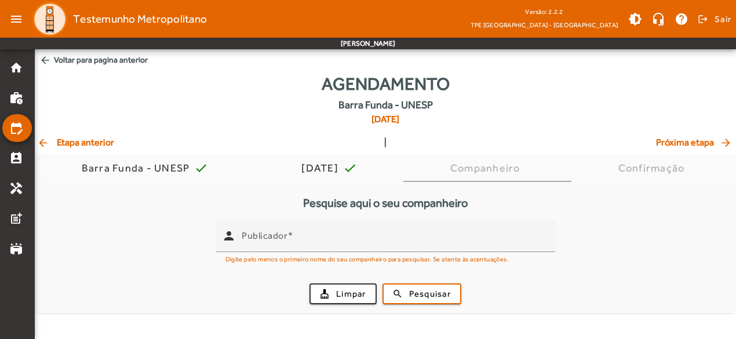
scroll to position [0, 0]
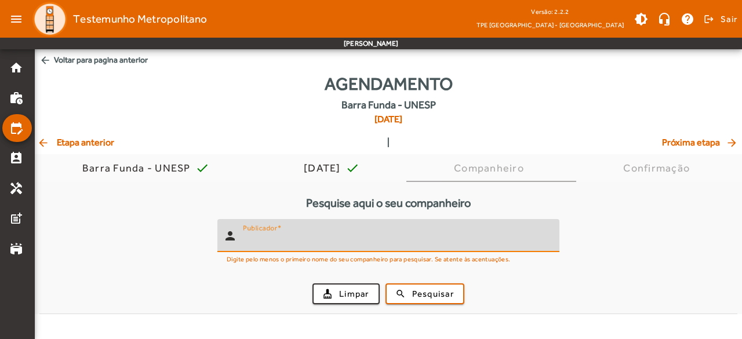
click at [416, 238] on input "Publicador" at bounding box center [396, 240] width 307 height 14
type input "*******"
click at [422, 291] on span "Pesquisar" at bounding box center [433, 293] width 42 height 13
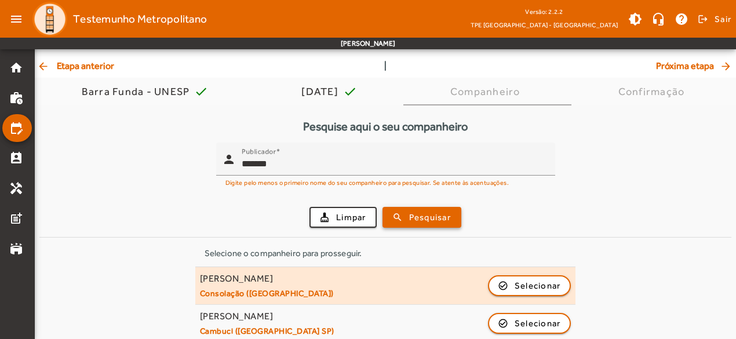
scroll to position [162, 0]
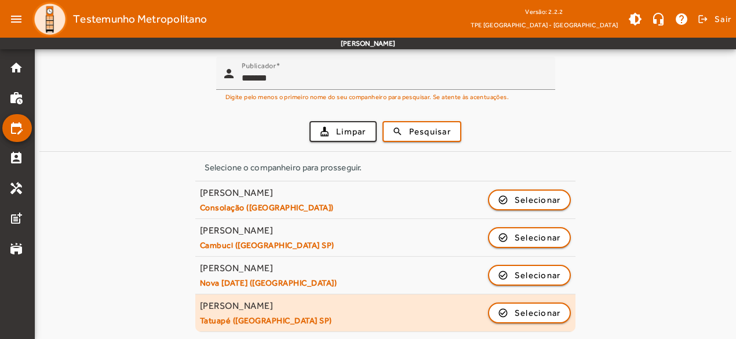
click at [301, 305] on div "[PERSON_NAME] Tatuapé ([GEOGRAPHIC_DATA] [GEOGRAPHIC_DATA]) check_circle_outlin…" at bounding box center [385, 312] width 371 height 25
click at [532, 310] on span "Selecionar" at bounding box center [537, 313] width 46 height 14
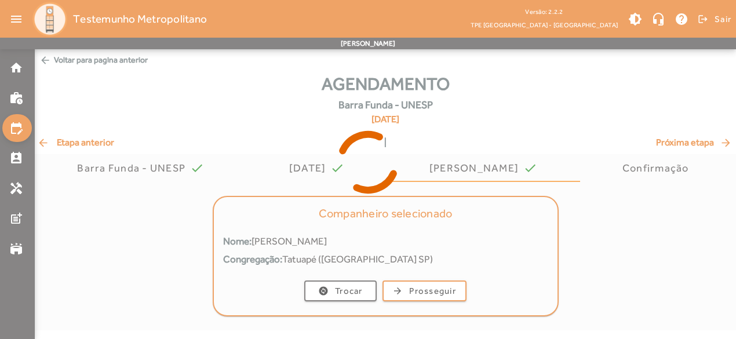
scroll to position [0, 0]
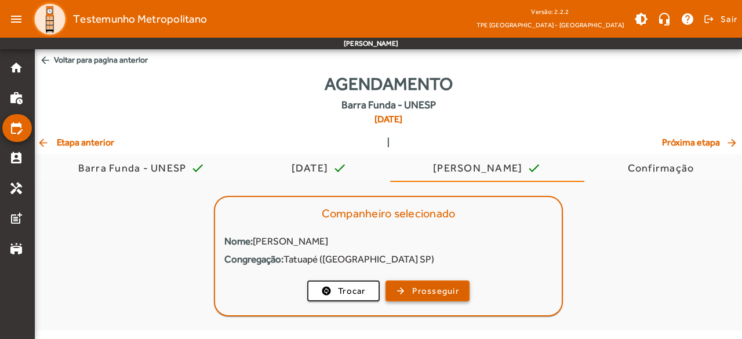
click at [428, 294] on span "Prosseguir" at bounding box center [435, 290] width 47 height 13
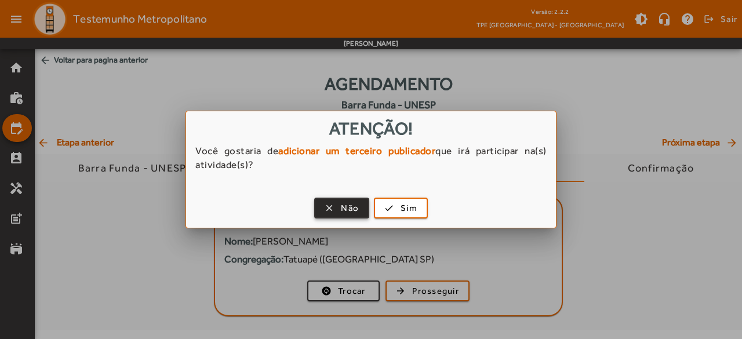
click at [331, 209] on span "button" at bounding box center [341, 208] width 53 height 28
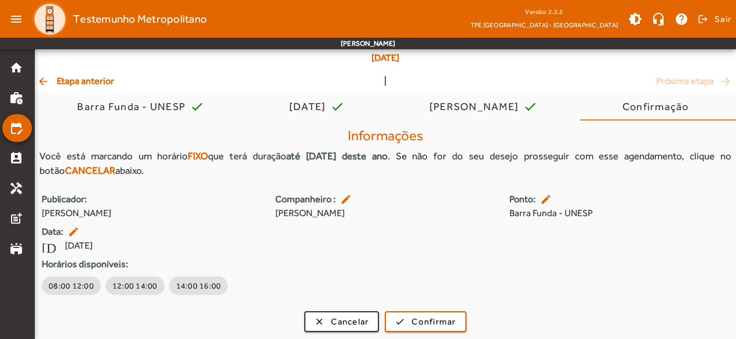
scroll to position [63, 0]
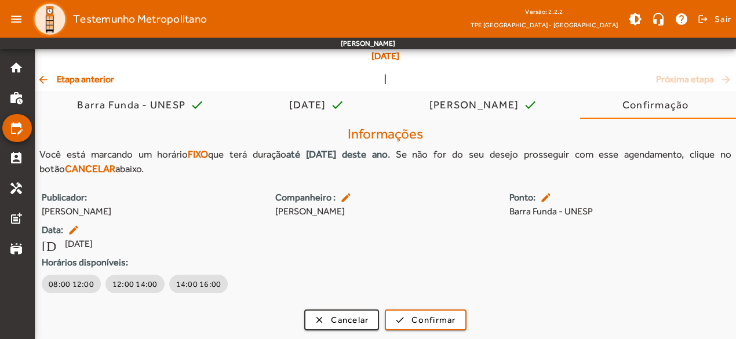
drag, startPoint x: 46, startPoint y: 155, endPoint x: 403, endPoint y: 154, distance: 356.9
click at [403, 154] on div "Você está marcando um horário FIXO que terá duração até [DATE] deste ano . Se n…" at bounding box center [385, 162] width 692 height 30
click at [341, 315] on span "Cancelar" at bounding box center [350, 319] width 38 height 13
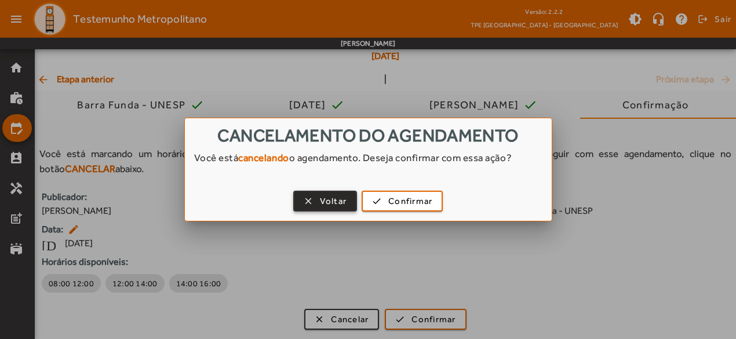
click at [336, 201] on span "Voltar" at bounding box center [333, 201] width 27 height 13
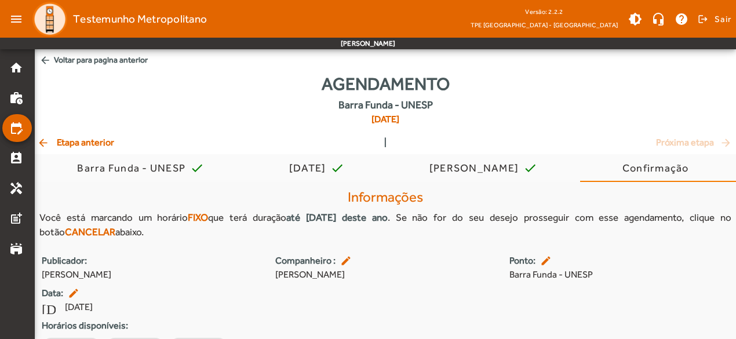
scroll to position [63, 0]
